Goal: Task Accomplishment & Management: Complete application form

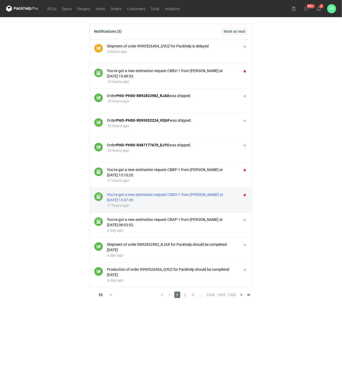
click at [203, 194] on div "You've got a new estimation request CBBO-1 from [PERSON_NAME] at [DATE] 12:47:4…" at bounding box center [172, 197] width 130 height 11
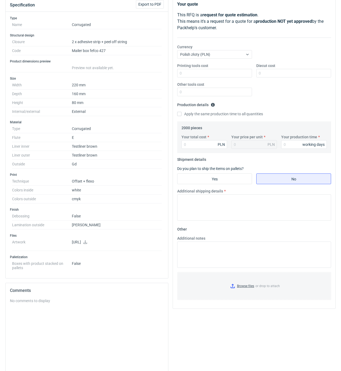
scroll to position [71, 0]
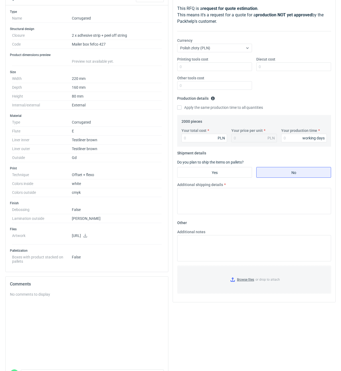
click at [87, 238] on icon at bounding box center [85, 236] width 4 height 4
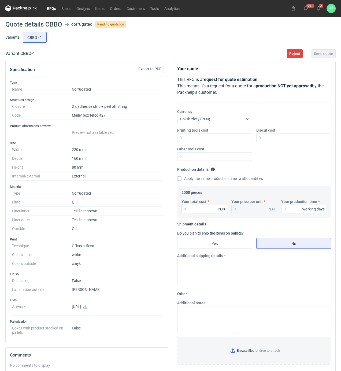
scroll to position [0, 0]
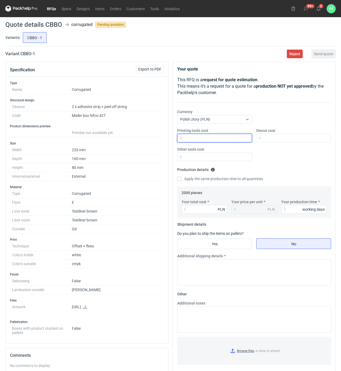
click at [248, 139] on input "Printing tools cost" at bounding box center [214, 138] width 75 height 9
type input "550"
type input "1250"
type input "6840"
type input "3.42"
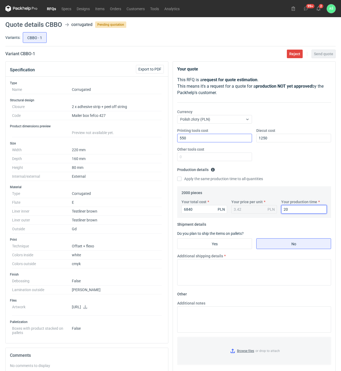
type input "20"
click at [199, 239] on label "Yes" at bounding box center [214, 243] width 75 height 11
click at [199, 239] on input "Yes" at bounding box center [214, 244] width 74 height 10
radio input "true"
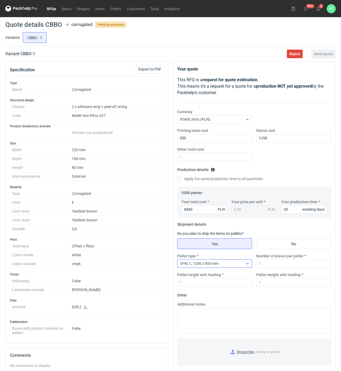
click at [248, 266] on div at bounding box center [247, 263] width 9 height 8
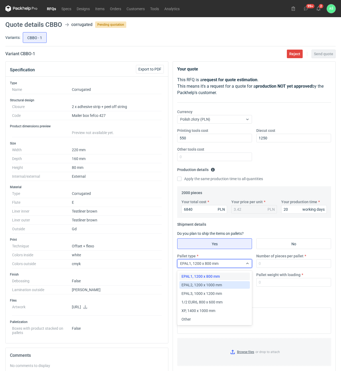
click at [216, 286] on span "EPAL2, 1200 x 1000 mm" at bounding box center [201, 284] width 40 height 5
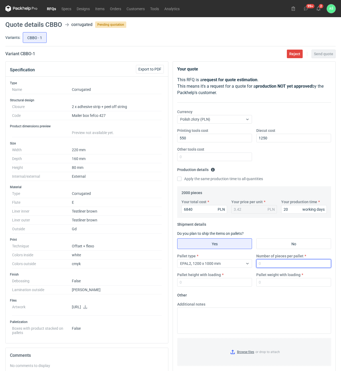
click at [263, 265] on input "Number of pieces per pallet" at bounding box center [293, 263] width 75 height 9
type input "2000"
type input "1850"
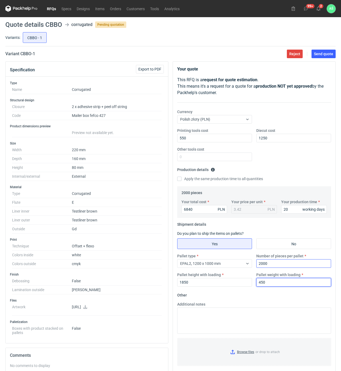
type input "450"
click at [249, 353] on input "Browse files or drop to attach" at bounding box center [254, 352] width 153 height 27
click at [325, 54] on span "Send quote" at bounding box center [323, 54] width 19 height 4
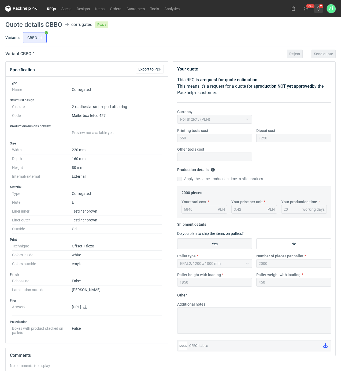
click at [318, 9] on icon at bounding box center [318, 8] width 4 height 4
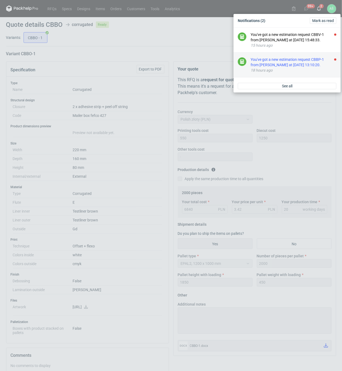
click at [293, 64] on div "You've got a new estimation request CBBP-1 from [PERSON_NAME] at [DATE] 13:10:2…" at bounding box center [294, 62] width 86 height 11
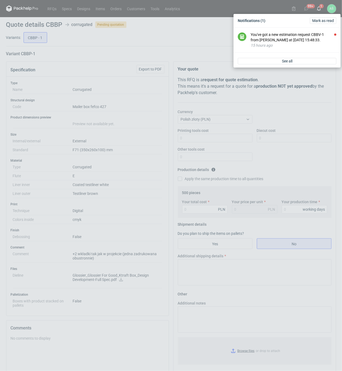
click at [139, 197] on div "Notifications (1) [PERSON_NAME] as read You've got a new estimation request CBB…" at bounding box center [171, 185] width 342 height 371
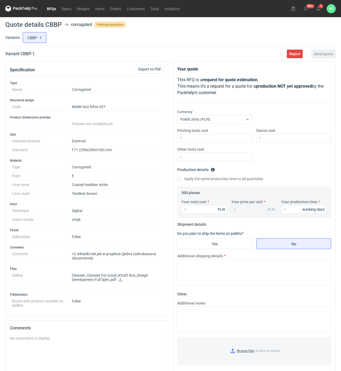
click at [119, 281] on icon at bounding box center [120, 280] width 4 height 4
click at [105, 324] on div "Comments" at bounding box center [87, 328] width 162 height 15
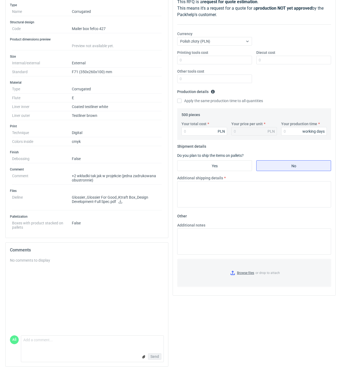
scroll to position [80, 0]
click at [34, 343] on textarea "Comment message" at bounding box center [92, 341] width 142 height 11
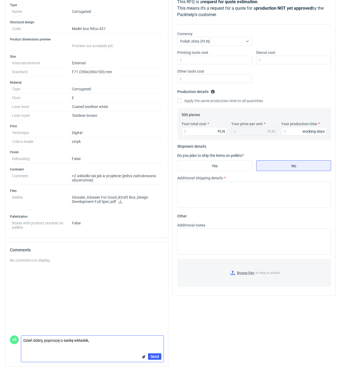
scroll to position [0, 0]
click at [98, 337] on textarea "Dzień dobry, poproszę o siatkę wkładek," at bounding box center [92, 339] width 142 height 15
type textarea "Dzień dobry, poproszę o siatkę wkładek"
click at [150, 359] on button "Send" at bounding box center [154, 356] width 13 height 6
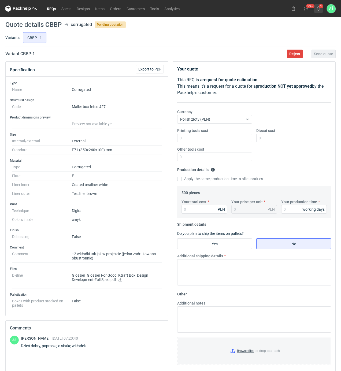
click at [318, 10] on use at bounding box center [319, 8] width 4 height 4
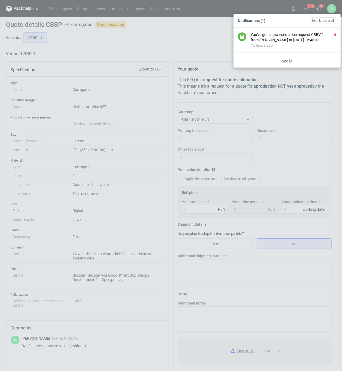
click at [298, 54] on div "You've got a new estimation request CBBV-1 from [PERSON_NAME] at [DATE] 15:48:3…" at bounding box center [287, 41] width 107 height 27
click at [298, 60] on link "See all" at bounding box center [287, 61] width 99 height 6
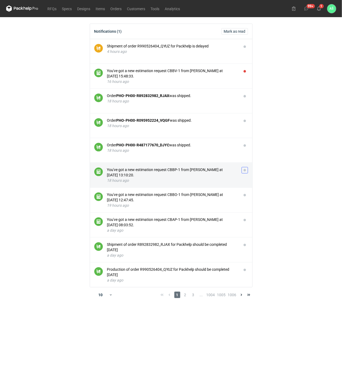
click at [243, 171] on button "button" at bounding box center [245, 170] width 6 height 6
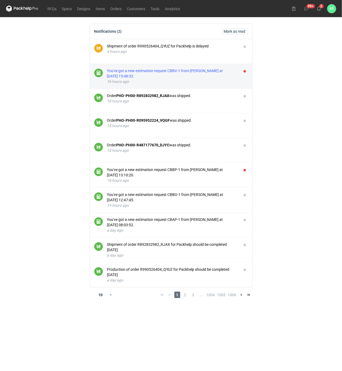
click at [195, 71] on div "You've got a new estimation request CBBV-1 from [PERSON_NAME] at [DATE] 15:48:3…" at bounding box center [172, 73] width 130 height 11
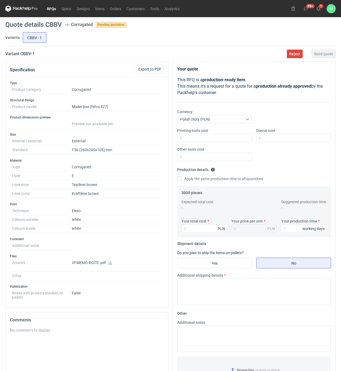
click at [110, 264] on icon at bounding box center [110, 263] width 4 height 4
click at [239, 138] on input "Printing tools cost" at bounding box center [214, 138] width 75 height 9
type input "500"
type input "4560"
type input "1.52"
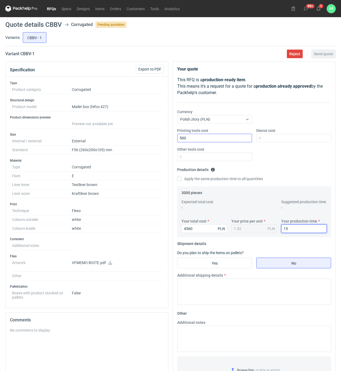
type input "15"
click at [217, 260] on input "Yes" at bounding box center [214, 263] width 74 height 10
radio input "true"
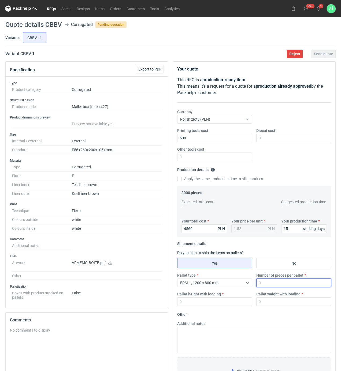
click at [276, 285] on input "Number of pieces per pallet" at bounding box center [293, 283] width 75 height 9
type input "1500"
type input "1700"
type input "300"
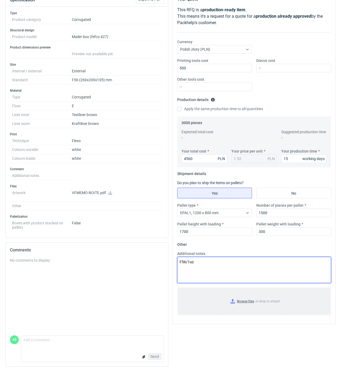
scroll to position [72, 0]
type textarea "F56/1uz"
click at [246, 303] on input "Browse files or drop to attach" at bounding box center [254, 301] width 153 height 27
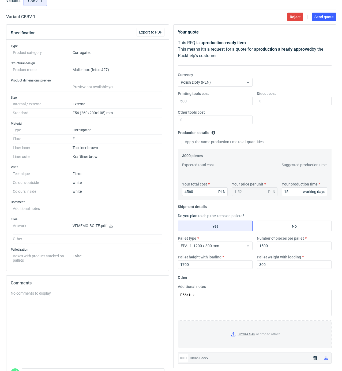
scroll to position [0, 0]
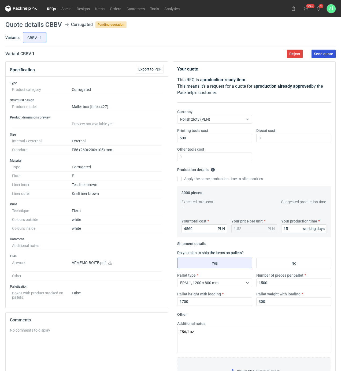
click at [325, 56] on button "Send quote" at bounding box center [324, 54] width 24 height 9
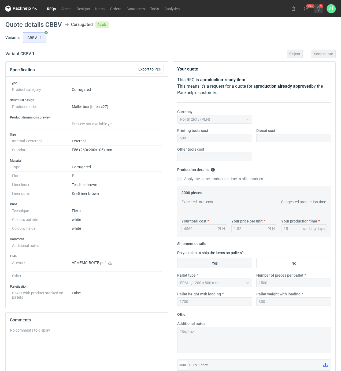
click at [320, 7] on icon at bounding box center [318, 8] width 4 height 4
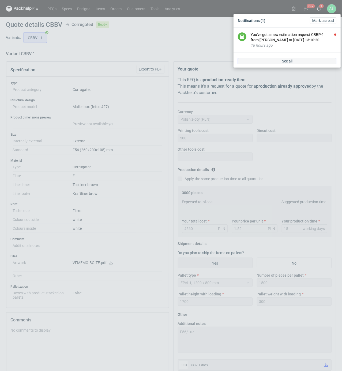
click at [294, 62] on link "See all" at bounding box center [287, 61] width 99 height 6
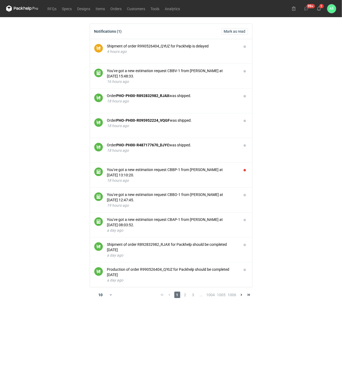
click at [288, 76] on main "Notifications (1) [PERSON_NAME] as read Shipment of order R990526404_QYUZ for P…" at bounding box center [171, 194] width 335 height 354
